Goal: Navigation & Orientation: Find specific page/section

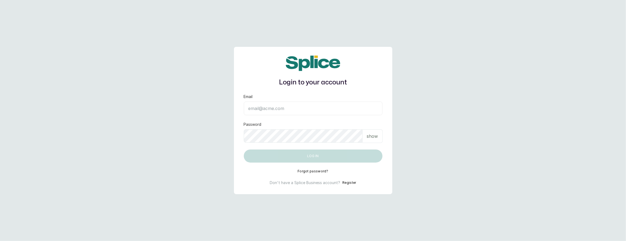
click at [293, 106] on input "Email" at bounding box center [313, 109] width 139 height 14
type input "layo@withsplice.com"
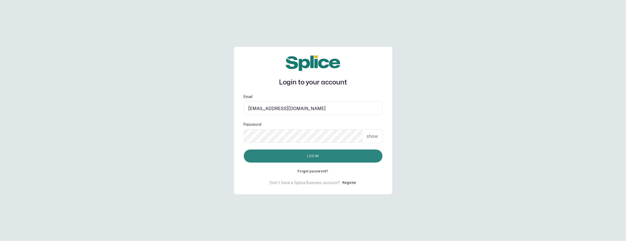
click at [312, 157] on button "Log in" at bounding box center [313, 156] width 139 height 13
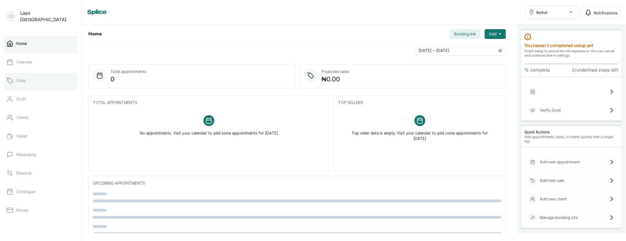
click at [32, 79] on link "Sales" at bounding box center [40, 80] width 73 height 15
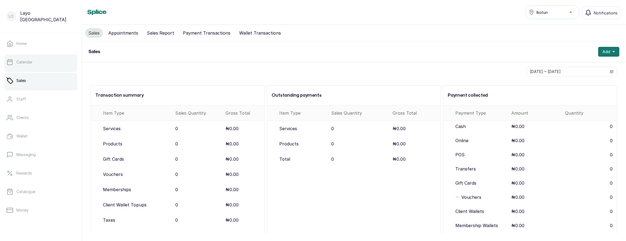
click at [35, 64] on link "Calendar" at bounding box center [40, 62] width 73 height 15
